Goal: Information Seeking & Learning: Learn about a topic

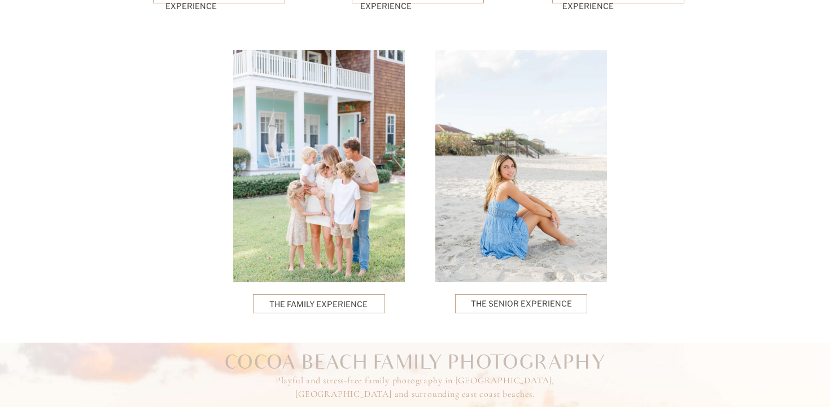
scroll to position [2887, 0]
click at [355, 299] on p "The Family Experience" at bounding box center [318, 304] width 99 height 10
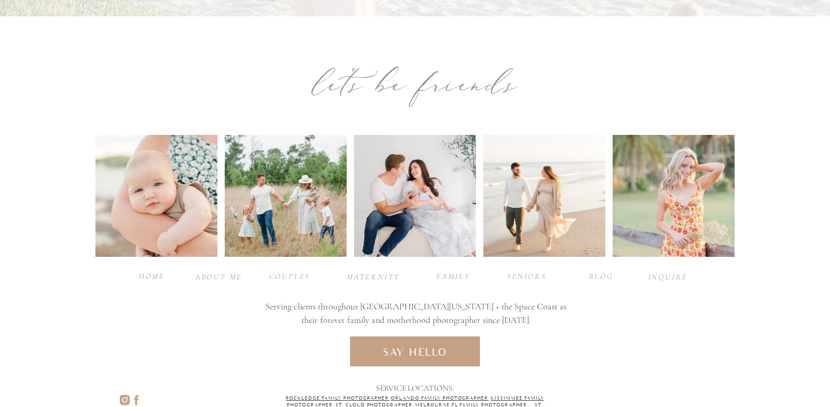
scroll to position [4593, 0]
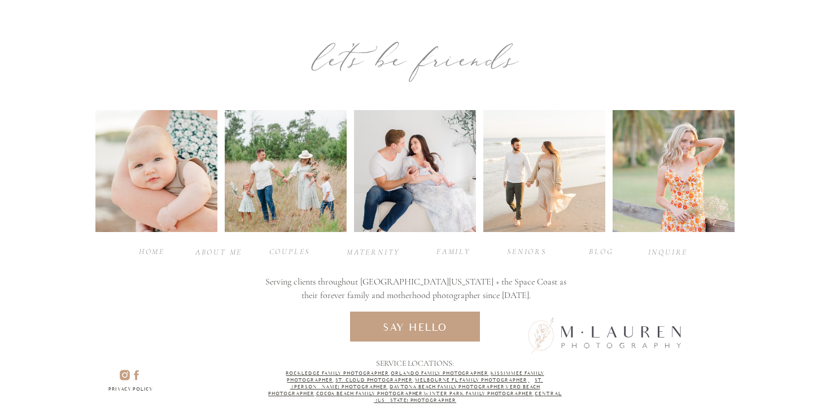
click at [453, 250] on div "family" at bounding box center [453, 250] width 45 height 11
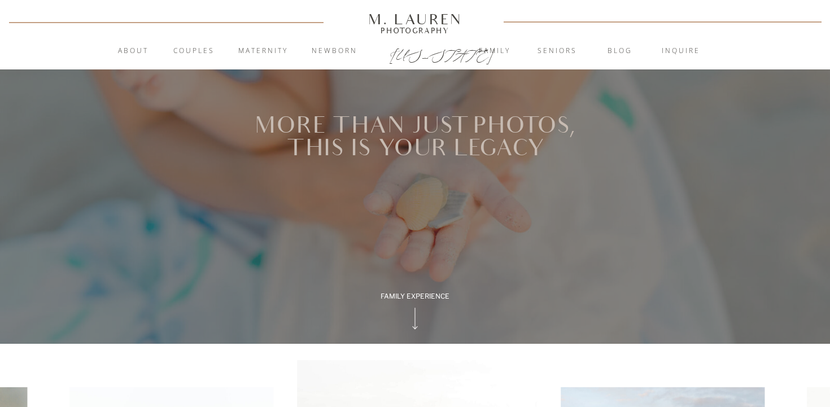
scroll to position [4593, 0]
